Goal: Check status: Check status

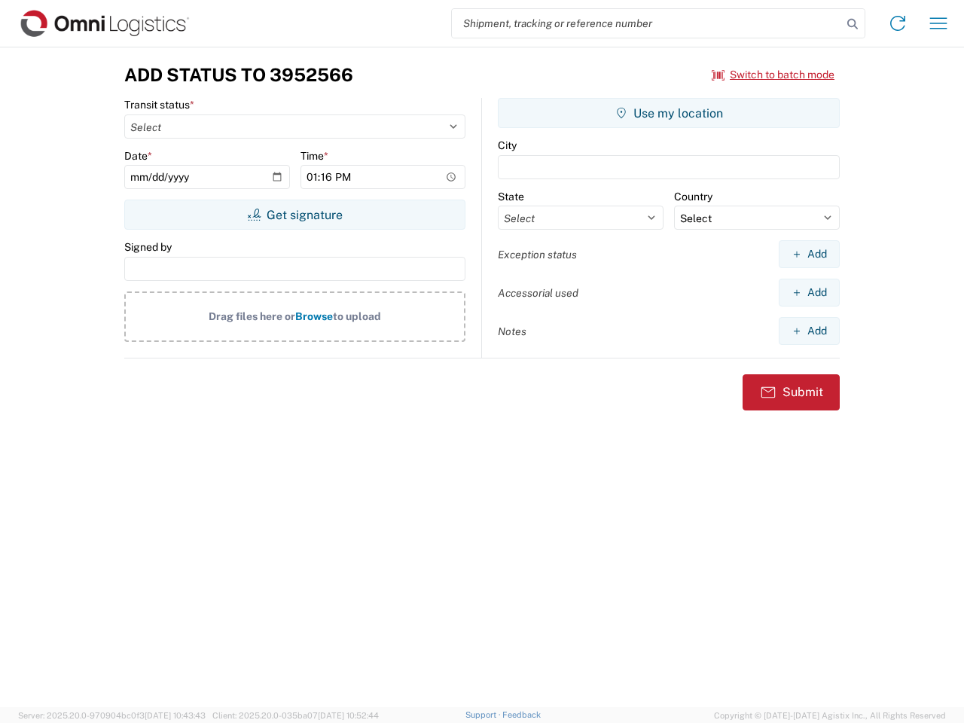
click at [647, 23] on input "search" at bounding box center [647, 23] width 390 height 29
click at [853, 24] on icon at bounding box center [852, 24] width 21 height 21
click at [898, 23] on icon at bounding box center [898, 23] width 24 height 24
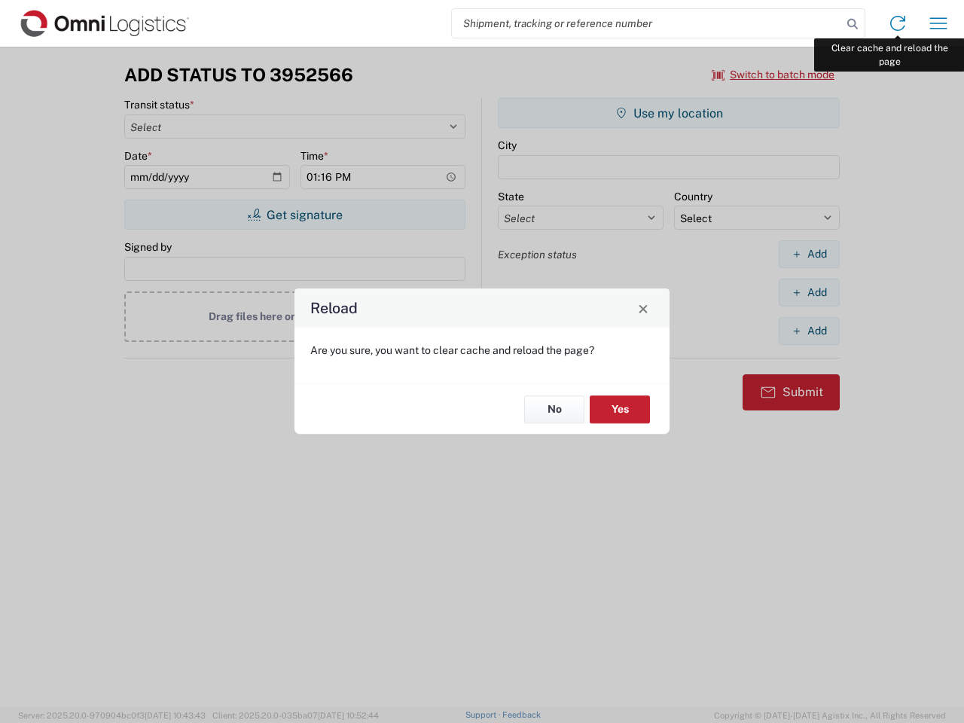
click at [939, 23] on div "Reload Are you sure, you want to clear cache and reload the page? No Yes" at bounding box center [482, 361] width 964 height 723
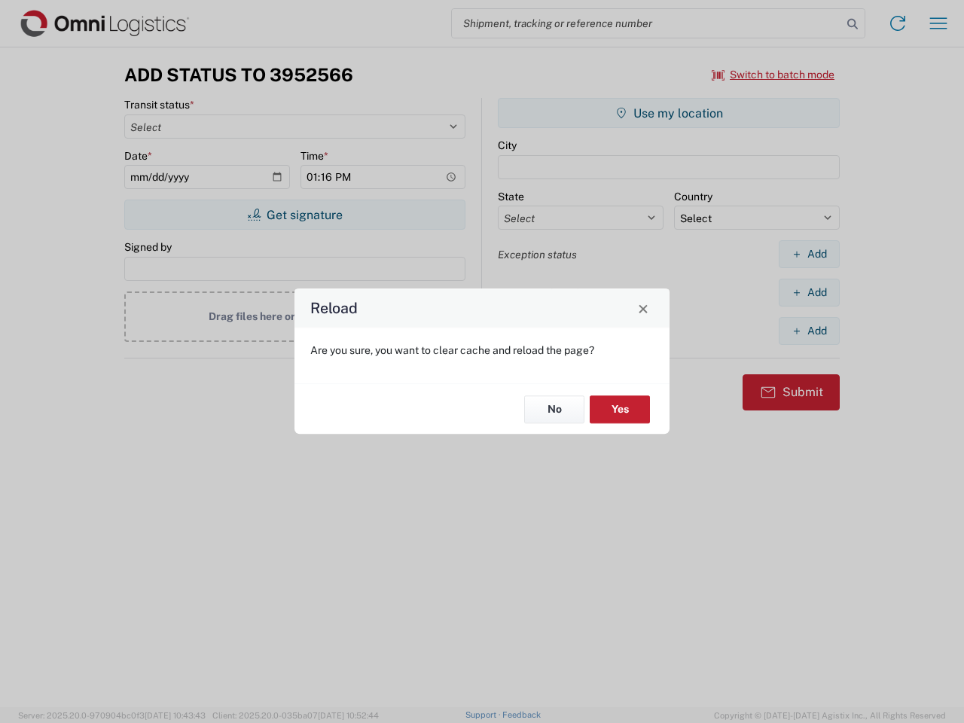
click at [774, 75] on div "Reload Are you sure, you want to clear cache and reload the page? No Yes" at bounding box center [482, 361] width 964 height 723
click at [295, 215] on div "Reload Are you sure, you want to clear cache and reload the page? No Yes" at bounding box center [482, 361] width 964 height 723
click at [669, 113] on div "Reload Are you sure, you want to clear cache and reload the page? No Yes" at bounding box center [482, 361] width 964 height 723
click at [809, 254] on div "Reload Are you sure, you want to clear cache and reload the page? No Yes" at bounding box center [482, 361] width 964 height 723
click at [809, 292] on div "Reload Are you sure, you want to clear cache and reload the page? No Yes" at bounding box center [482, 361] width 964 height 723
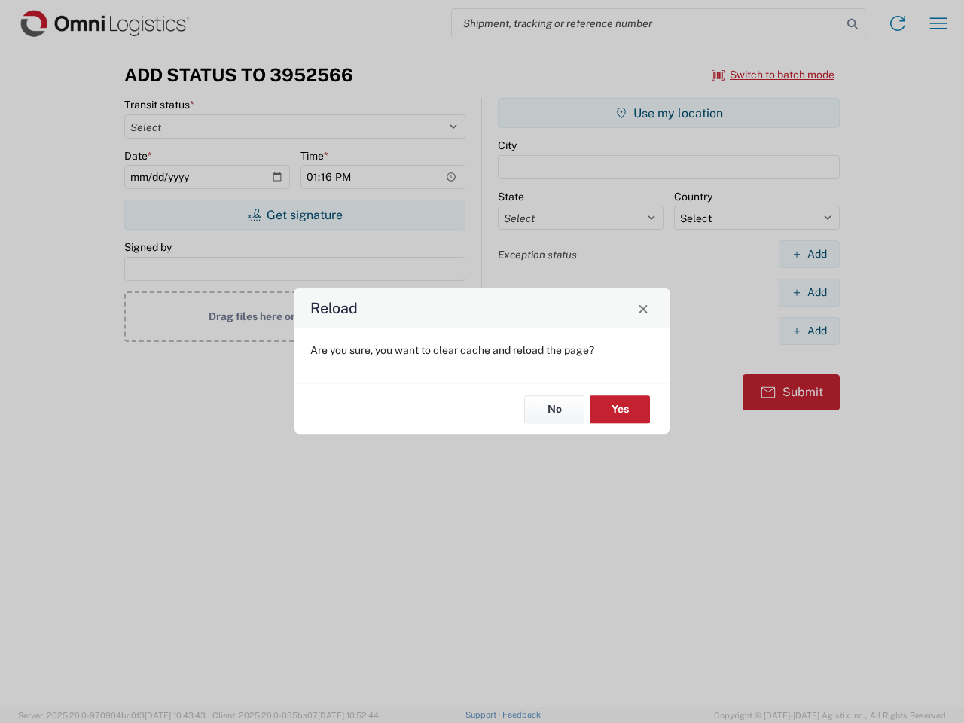
click at [809, 331] on div "Reload Are you sure, you want to clear cache and reload the page? No Yes" at bounding box center [482, 361] width 964 height 723
